Goal: Task Accomplishment & Management: Use online tool/utility

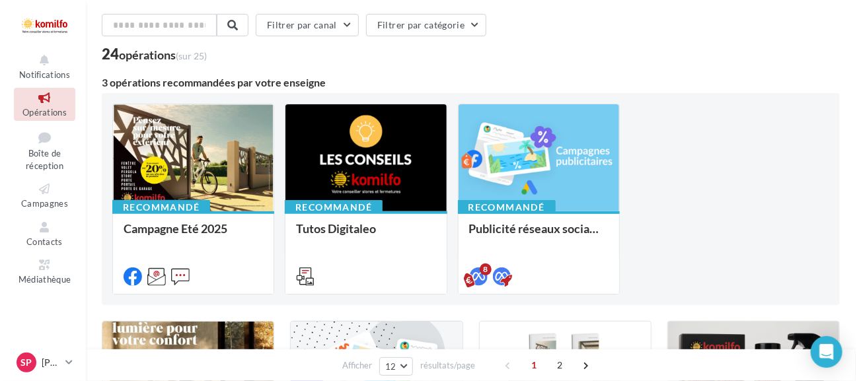
scroll to position [66, 0]
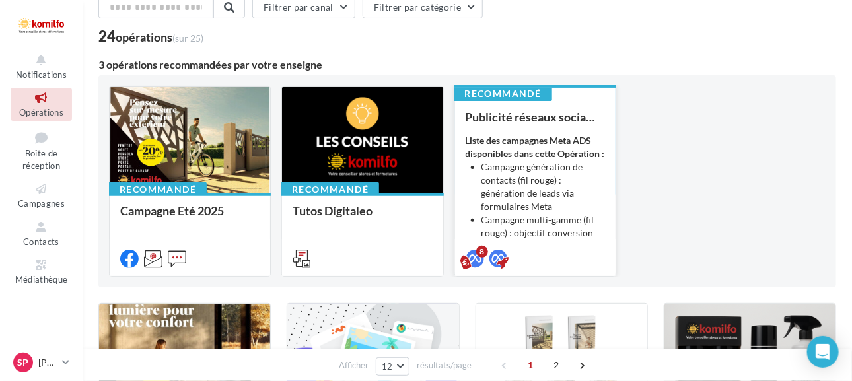
click at [567, 208] on li "Campagne génération de contacts (fil rouge) : génération de leads via formulair…" at bounding box center [544, 187] width 124 height 53
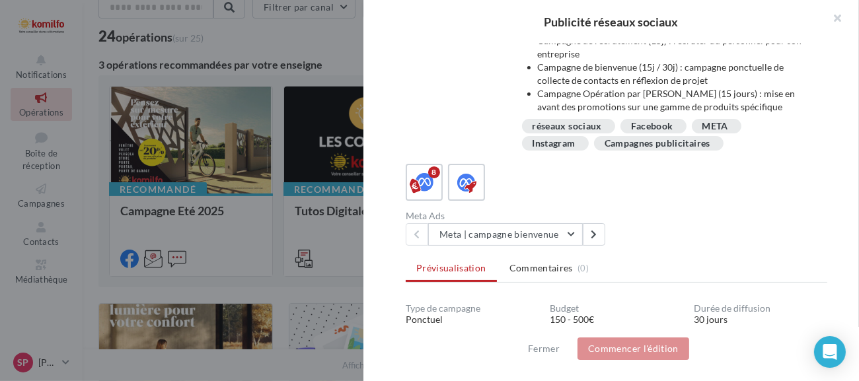
scroll to position [198, 0]
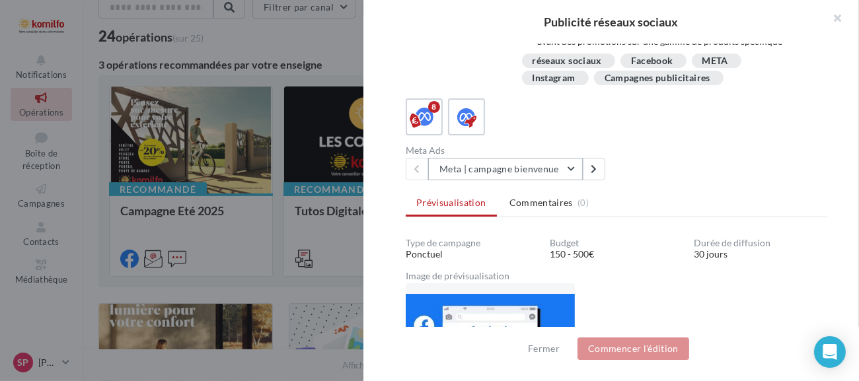
click at [564, 166] on button "Meta | campagne bienvenue" at bounding box center [505, 169] width 155 height 22
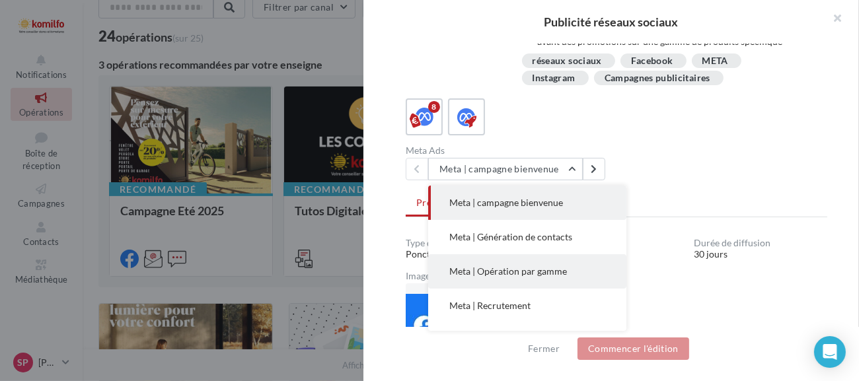
click at [525, 272] on span "Meta | Opération par gamme" at bounding box center [508, 271] width 118 height 11
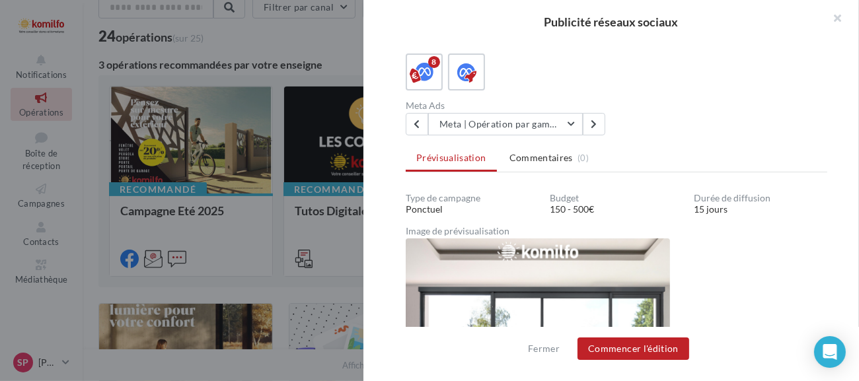
scroll to position [153, 0]
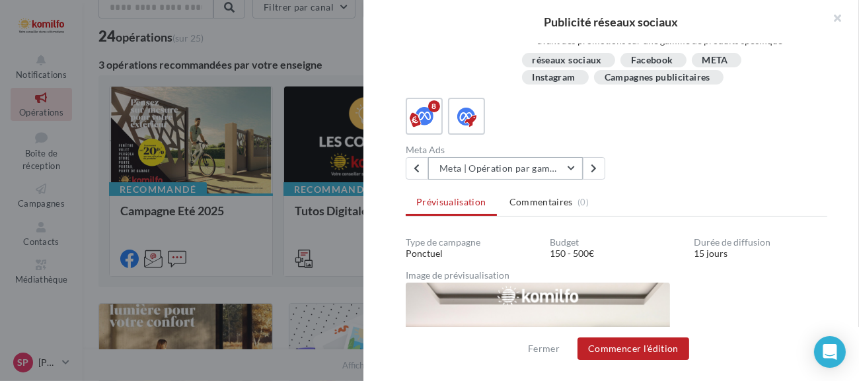
click at [575, 166] on button "Meta | Opération par gamme" at bounding box center [505, 168] width 155 height 22
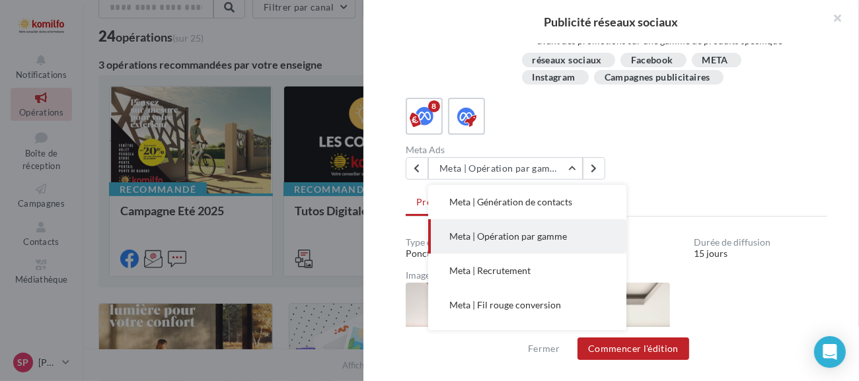
click at [698, 147] on div "Meta Ads Meta | Opération par gamme Meta | campagne bienvenue Meta | Génération…" at bounding box center [622, 162] width 432 height 34
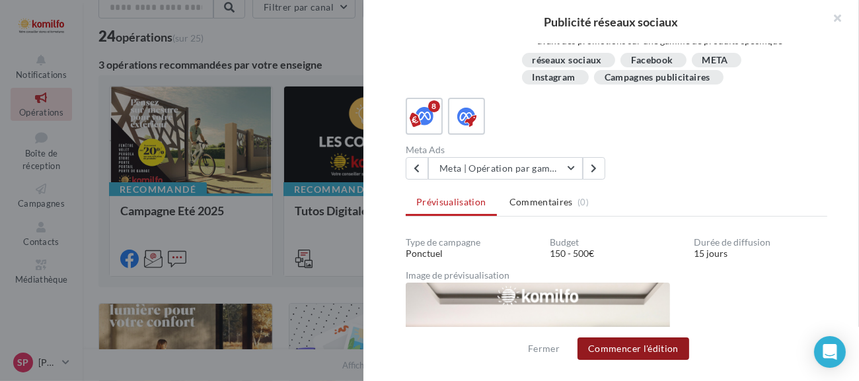
click at [634, 350] on button "Commencer l'édition" at bounding box center [633, 349] width 112 height 22
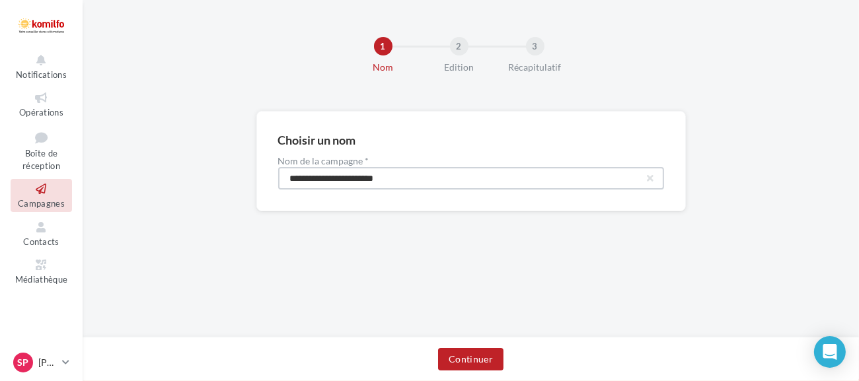
click at [515, 176] on input "**********" at bounding box center [471, 178] width 386 height 22
click at [478, 356] on button "Continuer" at bounding box center [470, 359] width 65 height 22
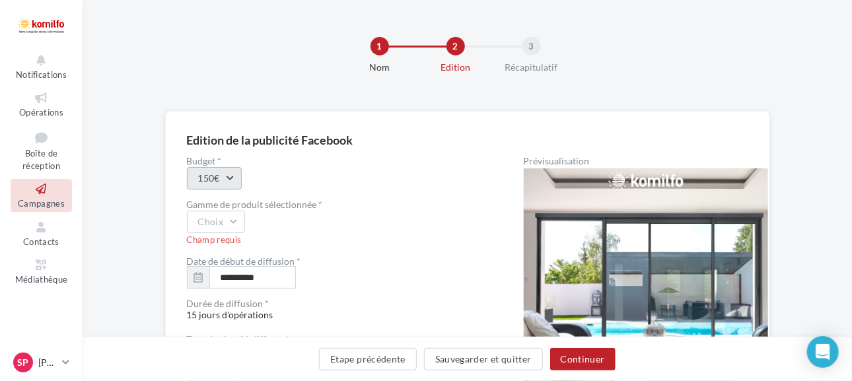
click at [235, 174] on button "150€" at bounding box center [214, 178] width 55 height 22
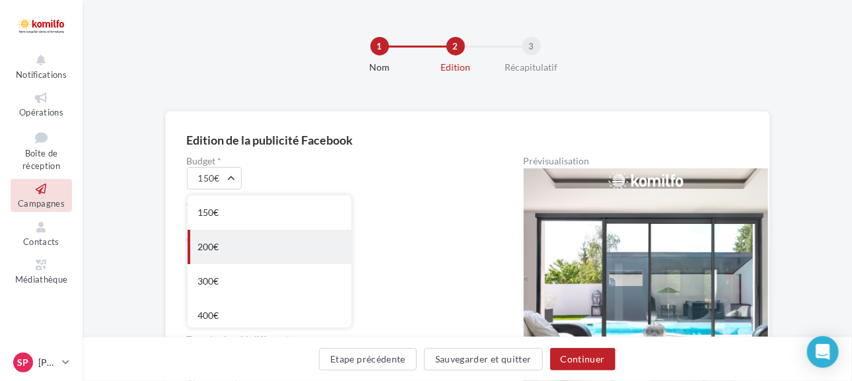
click at [218, 241] on div "200€" at bounding box center [270, 247] width 164 height 34
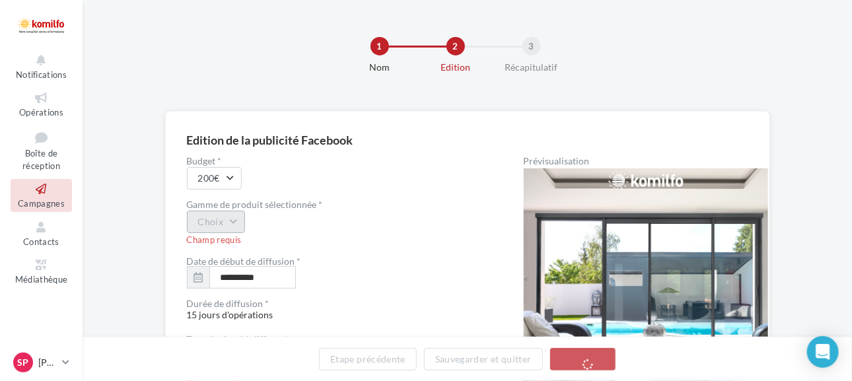
click at [235, 218] on button "Choix" at bounding box center [216, 222] width 59 height 22
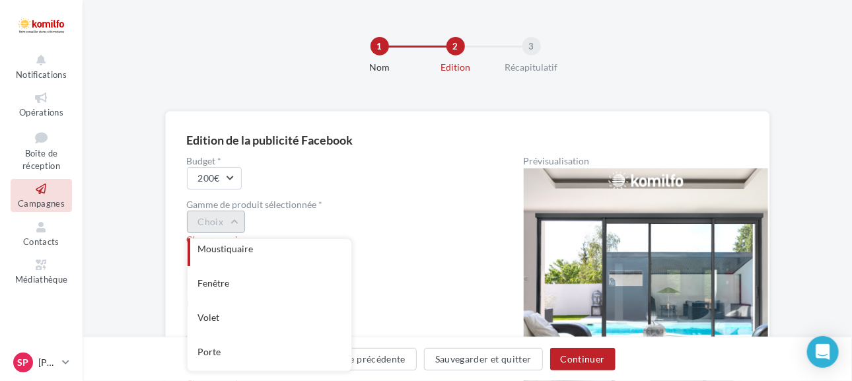
scroll to position [176, 0]
click at [382, 225] on div "Choix Pergola Store extérieur Store intérieur Moustiquaire Fenêtre Volet Porte …" at bounding box center [334, 222] width 295 height 22
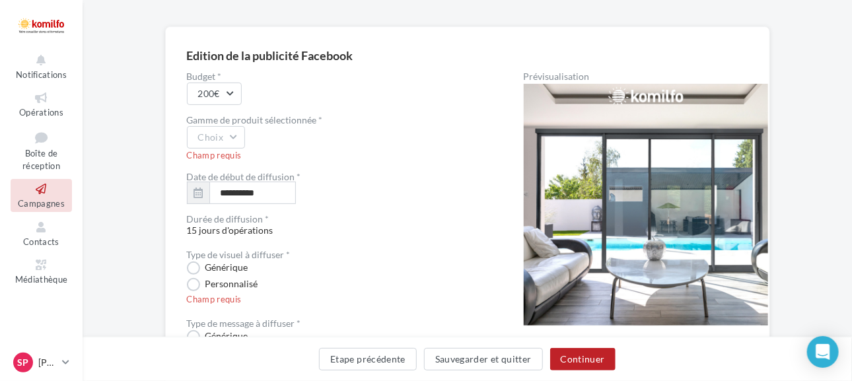
scroll to position [57, 0]
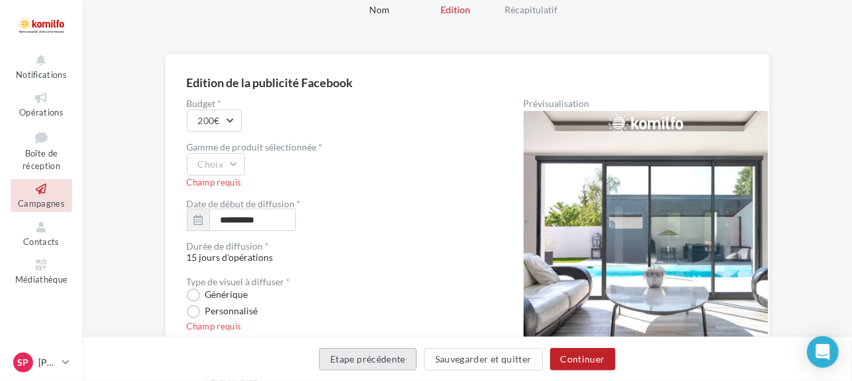
click at [402, 361] on button "Etape précédente" at bounding box center [368, 359] width 98 height 22
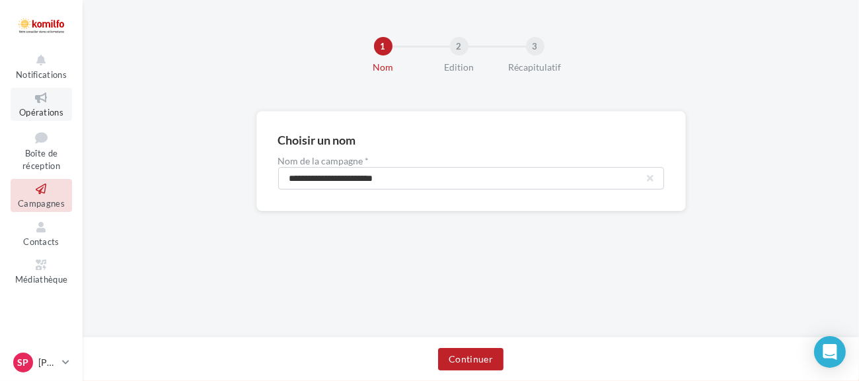
click at [40, 107] on span "Opérations" at bounding box center [41, 112] width 44 height 11
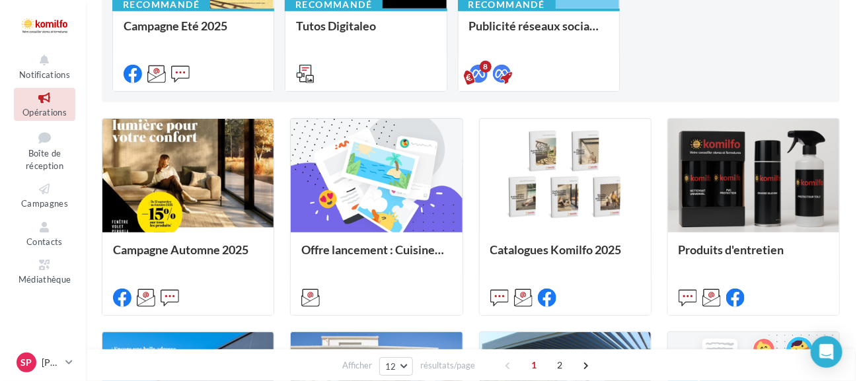
scroll to position [264, 0]
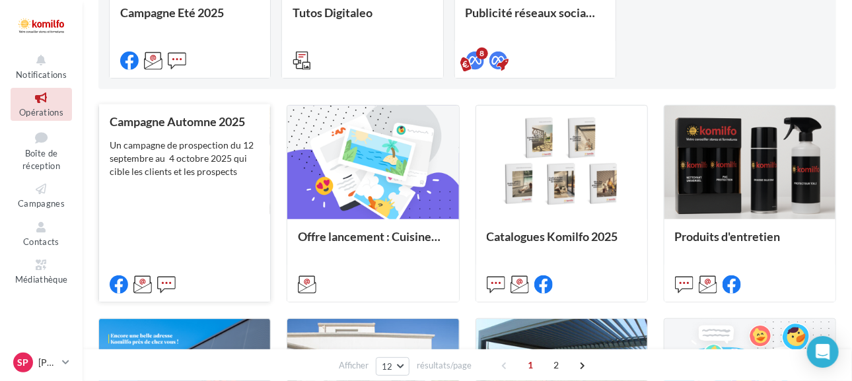
click at [170, 165] on div "Un campagne de prospection du 12 septembre au 4 octobre 2025 qui cible les clie…" at bounding box center [185, 159] width 150 height 40
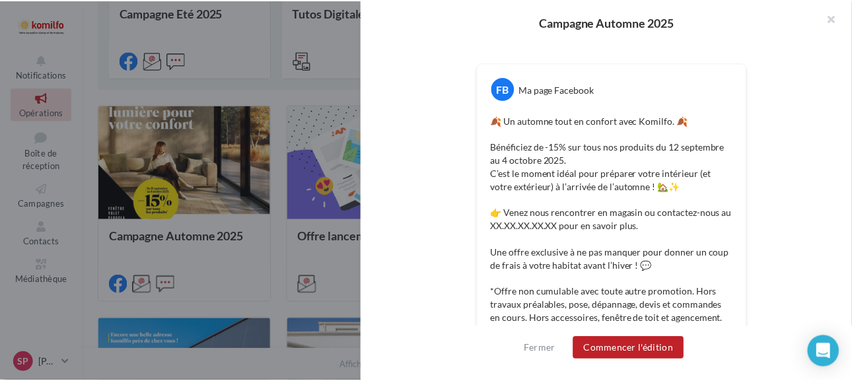
scroll to position [0, 0]
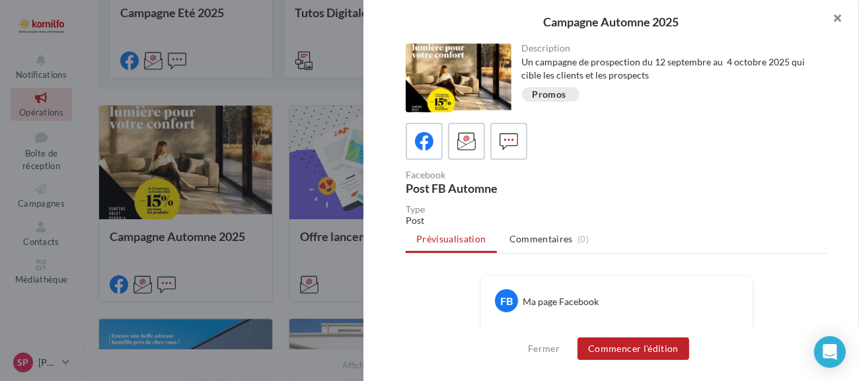
click at [841, 20] on button "button" at bounding box center [832, 20] width 53 height 40
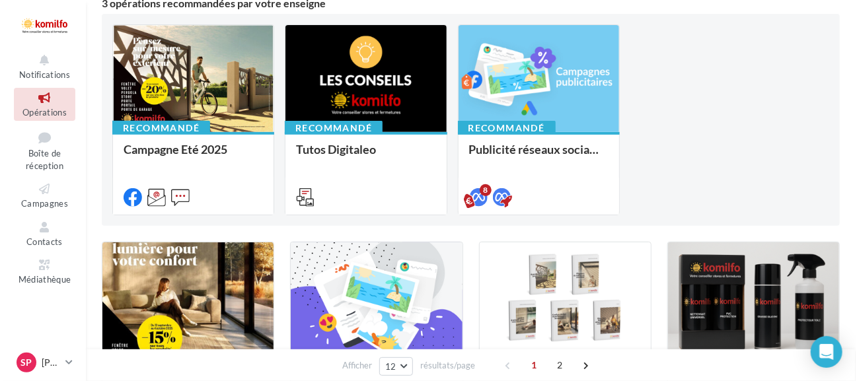
scroll to position [61, 0]
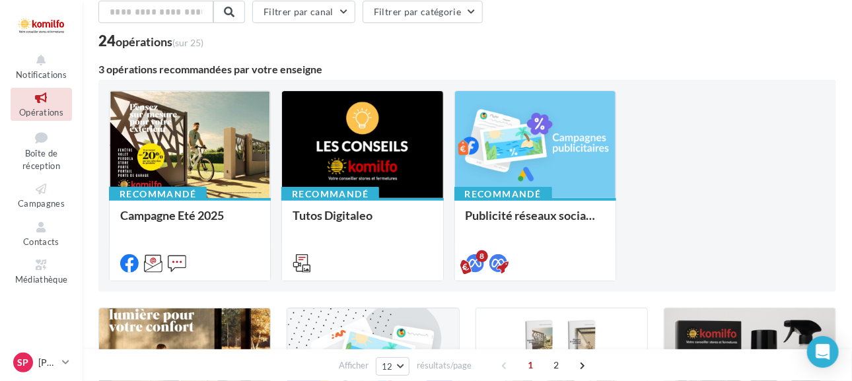
click at [38, 98] on icon at bounding box center [42, 98] width 54 height 15
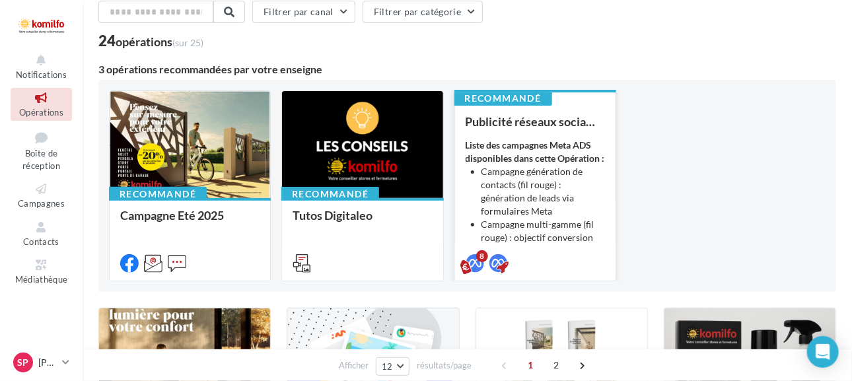
click at [548, 216] on li "Campagne génération de contacts (fil rouge) : génération de leads via formulair…" at bounding box center [544, 191] width 124 height 53
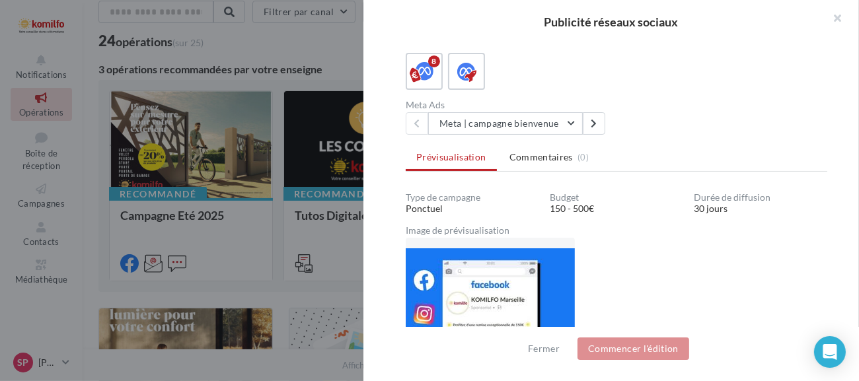
scroll to position [264, 0]
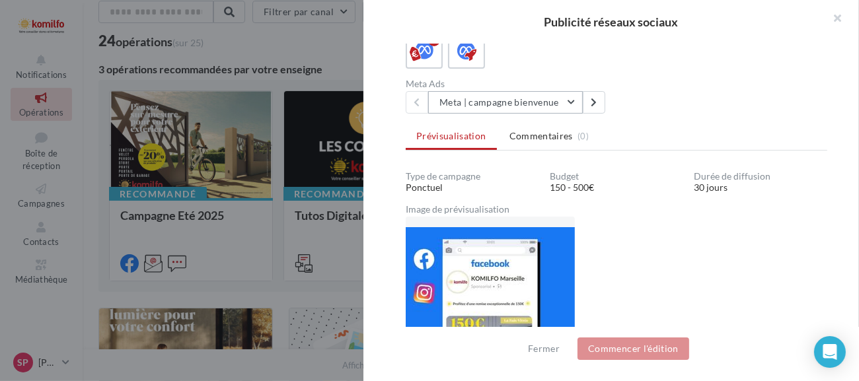
click at [575, 99] on button "Meta | campagne bienvenue" at bounding box center [505, 102] width 155 height 22
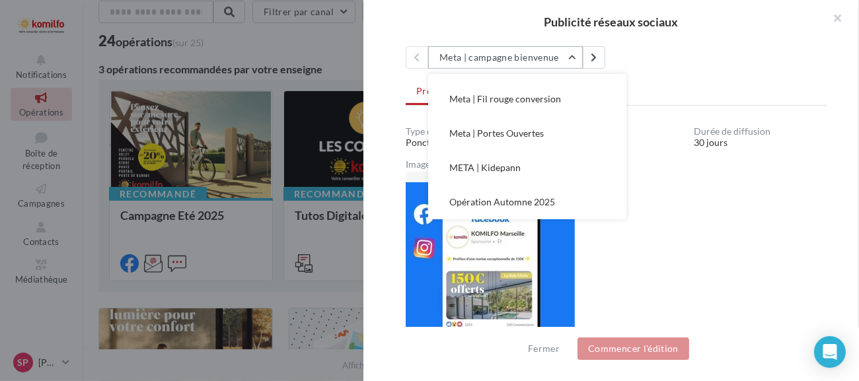
scroll to position [309, 0]
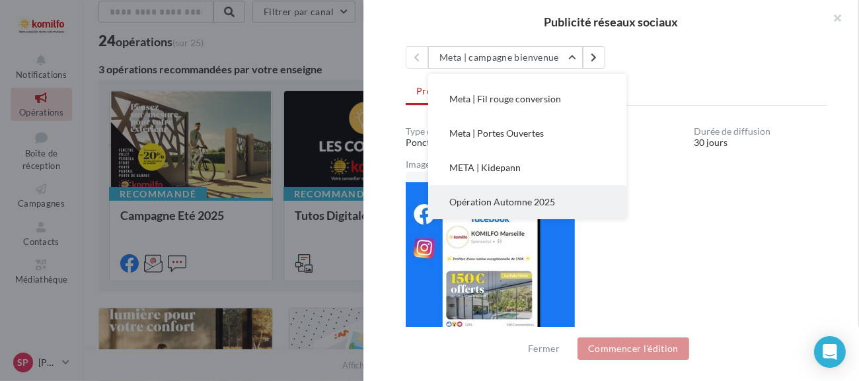
click at [535, 196] on span "Opération Automne 2025" at bounding box center [502, 201] width 106 height 11
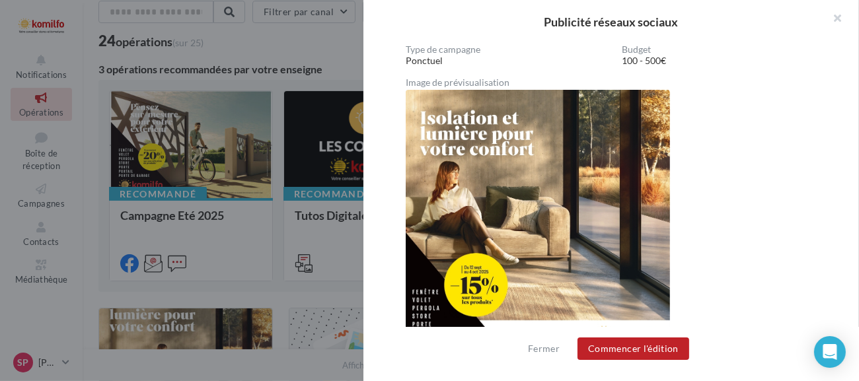
scroll to position [359, 0]
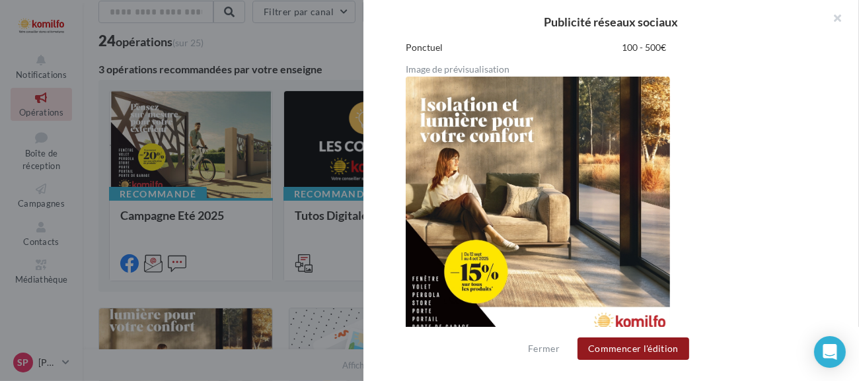
click at [636, 352] on button "Commencer l'édition" at bounding box center [633, 349] width 112 height 22
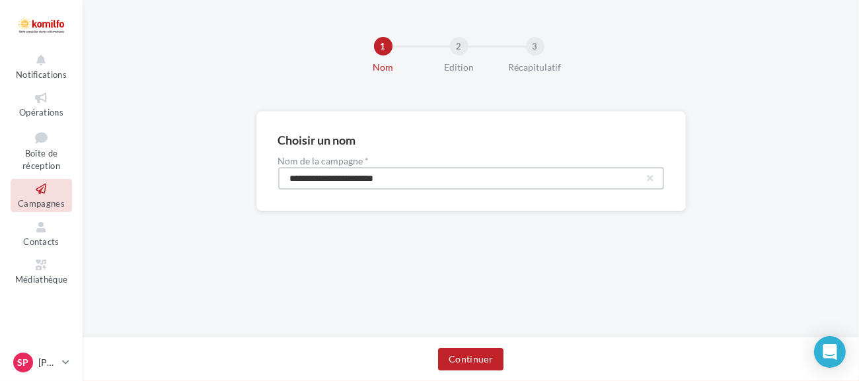
click at [562, 182] on input "**********" at bounding box center [471, 178] width 386 height 22
click at [472, 361] on button "Continuer" at bounding box center [470, 359] width 65 height 22
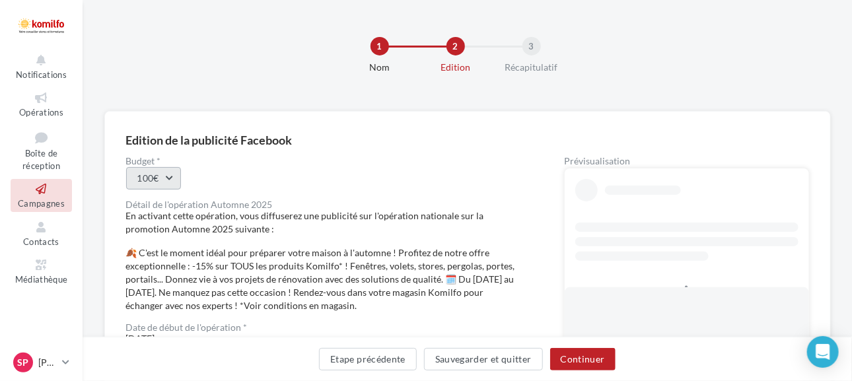
click at [170, 176] on button "100€" at bounding box center [153, 178] width 55 height 22
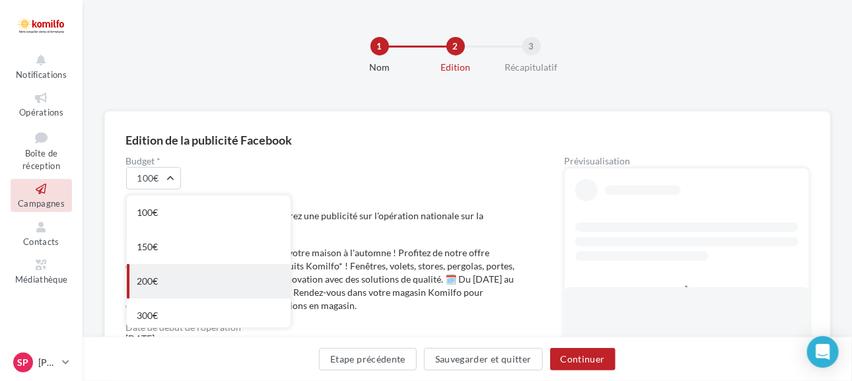
click at [151, 274] on div "200€" at bounding box center [209, 281] width 164 height 34
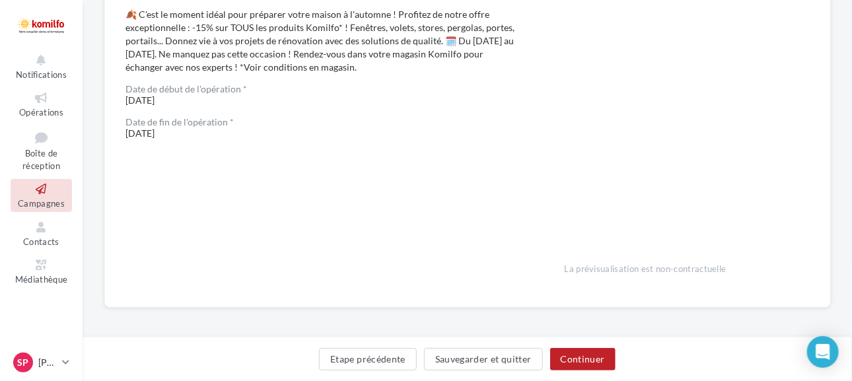
scroll to position [242, 0]
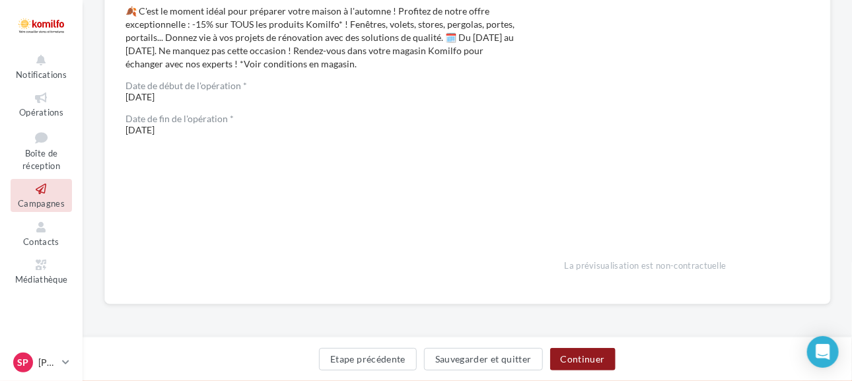
click at [577, 360] on button "Continuer" at bounding box center [582, 359] width 65 height 22
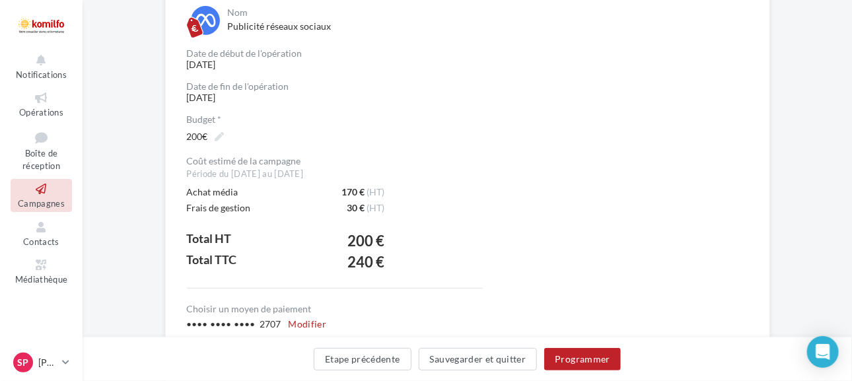
scroll to position [110, 0]
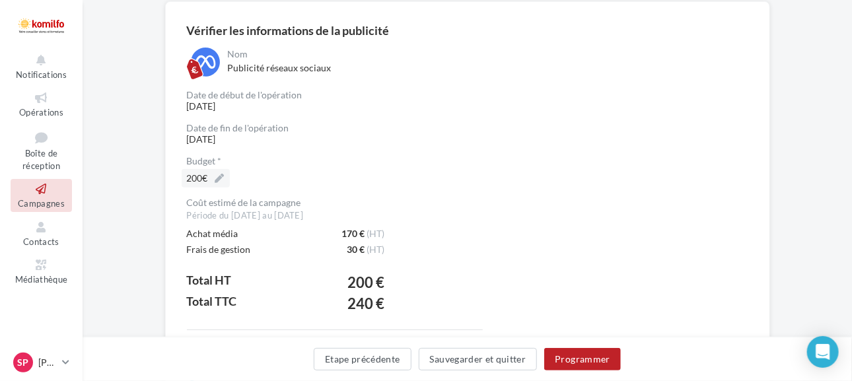
click at [219, 178] on icon at bounding box center [220, 178] width 15 height 15
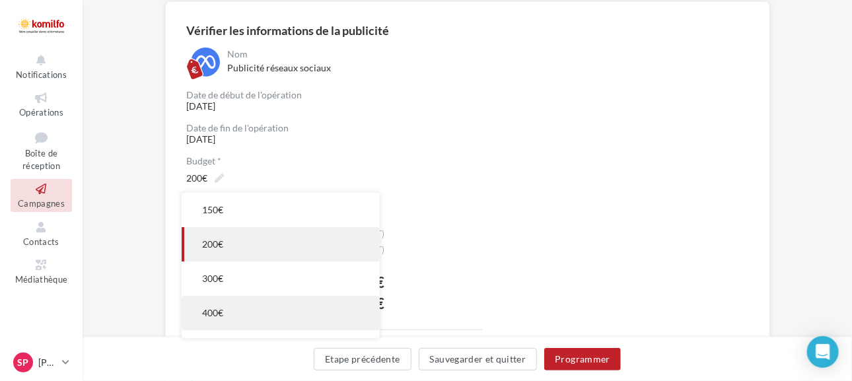
click at [208, 308] on span "400€" at bounding box center [213, 312] width 21 height 11
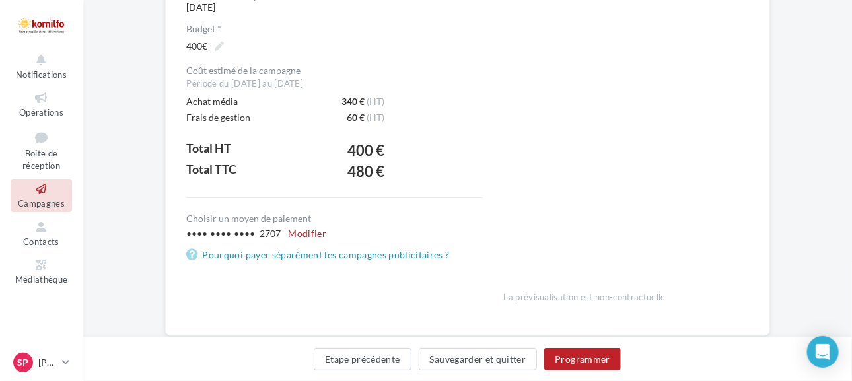
scroll to position [274, 0]
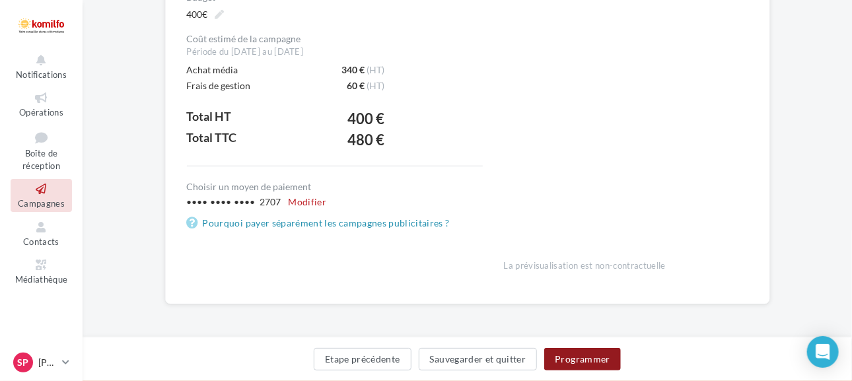
click at [580, 359] on button "Programmer" at bounding box center [582, 359] width 77 height 22
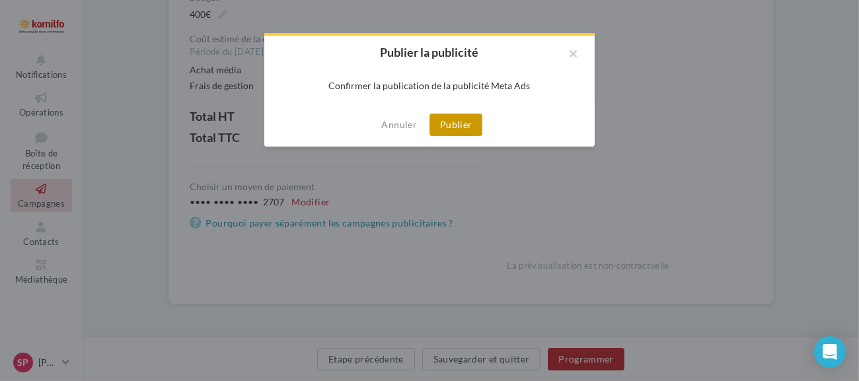
click at [451, 128] on button "Publier" at bounding box center [455, 125] width 53 height 22
